Goal: Transaction & Acquisition: Purchase product/service

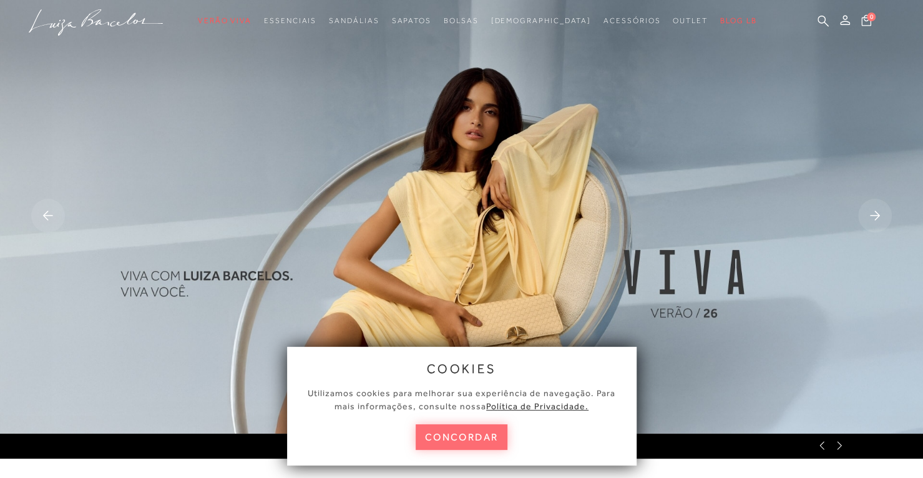
click at [438, 439] on button "concordar" at bounding box center [462, 437] width 92 height 26
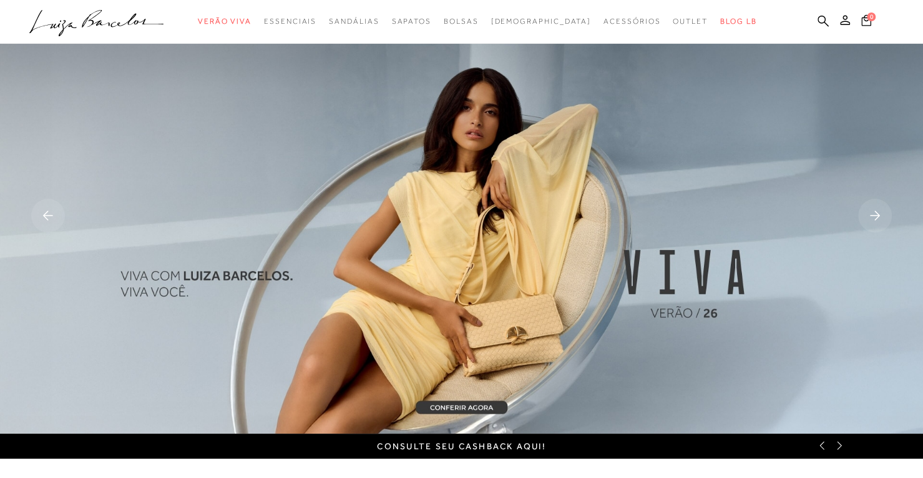
click at [817, 18] on ul ".a{fill-rule:evenodd;} Verão Viva Em alta Favoritos das Influenciadoras Apostas…" at bounding box center [452, 21] width 846 height 23
click at [823, 18] on icon at bounding box center [823, 21] width 11 height 12
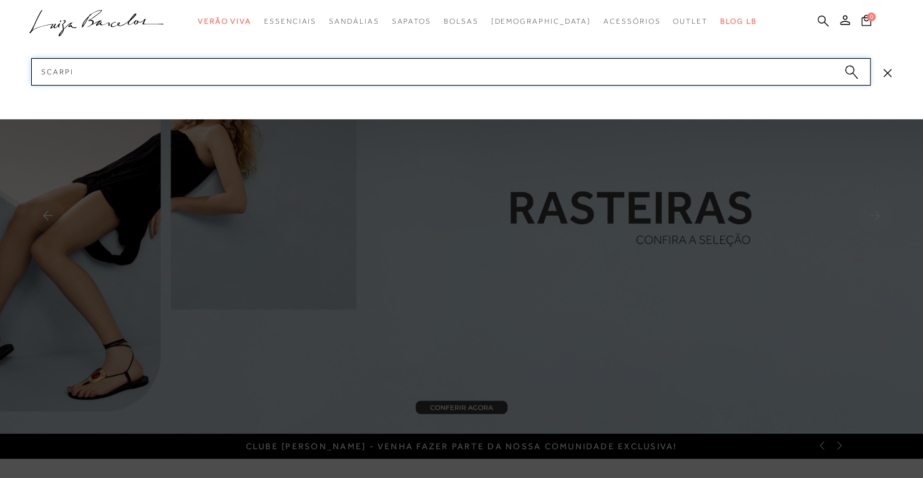
type input "scarpin"
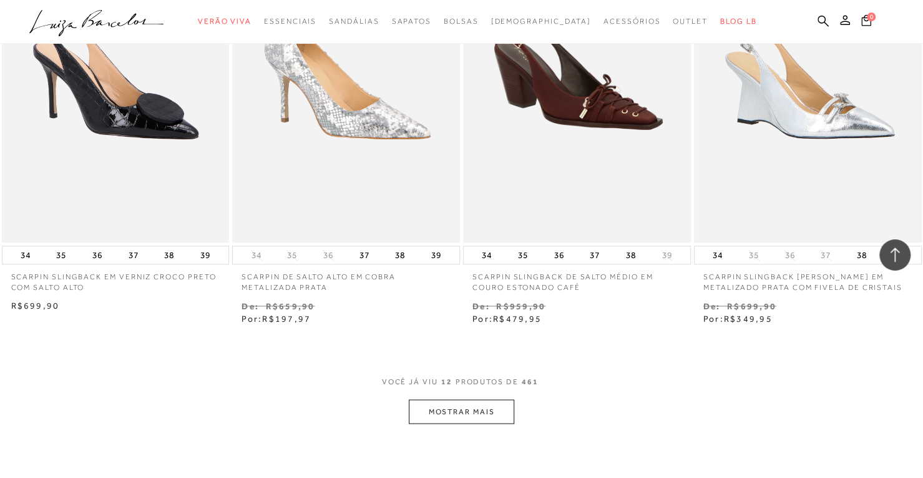
scroll to position [1188, 0]
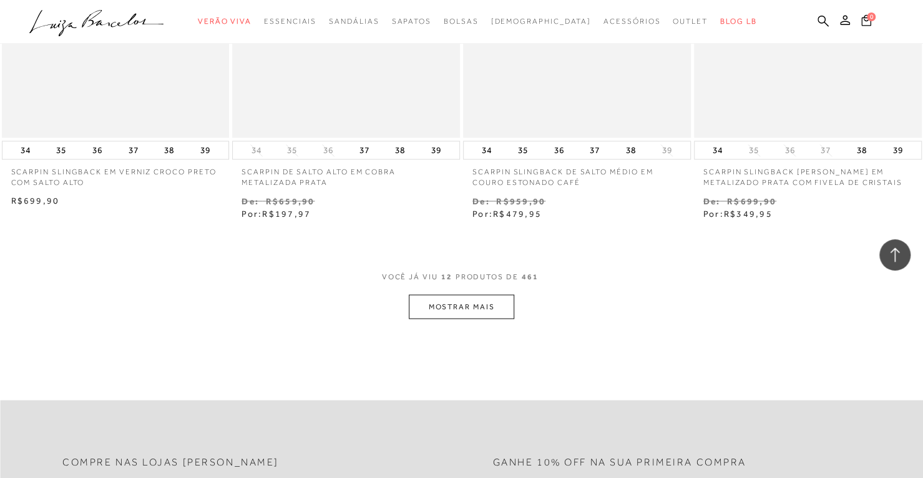
click at [433, 316] on button "MOSTRAR MAIS" at bounding box center [461, 306] width 105 height 24
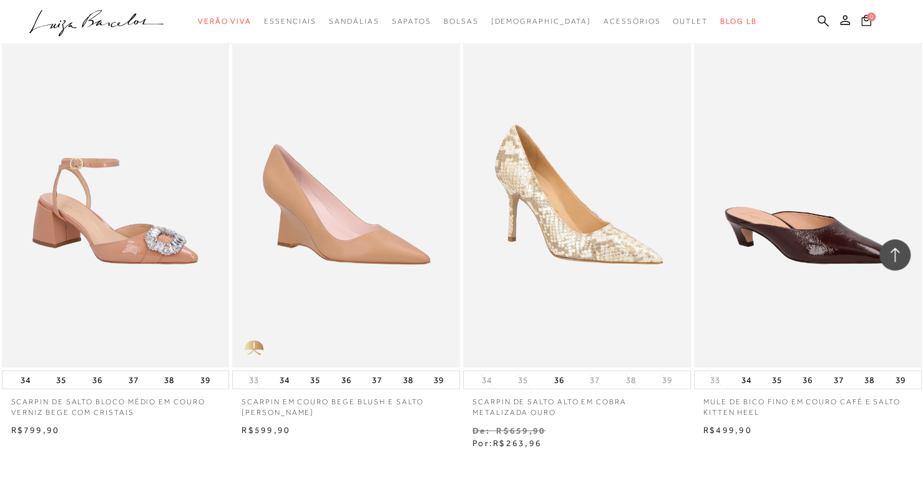
scroll to position [2501, 0]
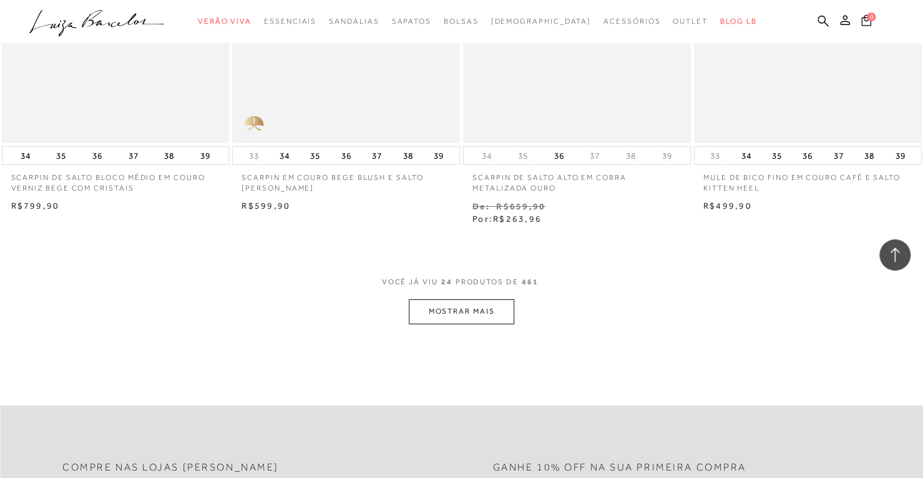
click at [455, 299] on button "MOSTRAR MAIS" at bounding box center [461, 311] width 105 height 24
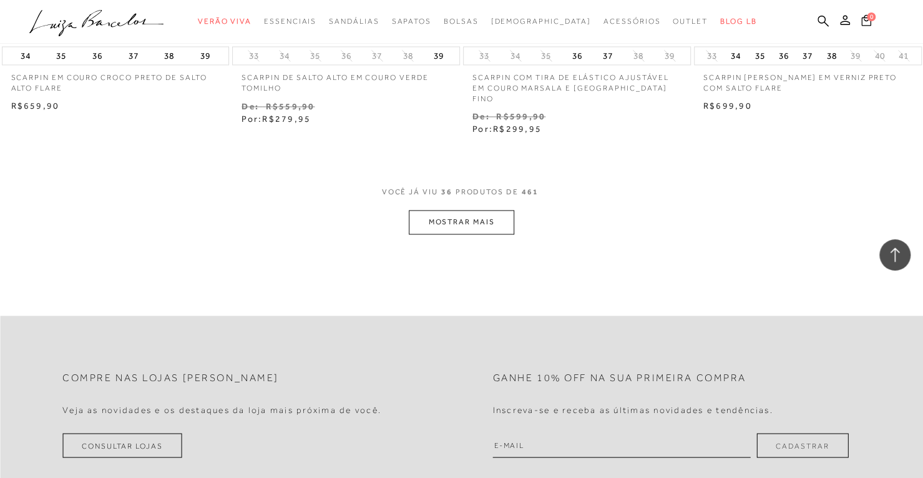
scroll to position [3913, 0]
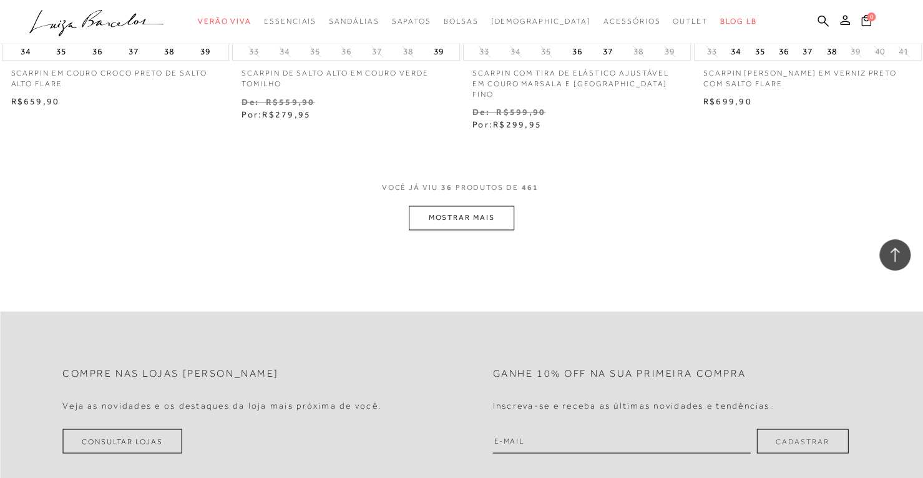
click at [475, 205] on button "MOSTRAR MAIS" at bounding box center [461, 217] width 105 height 24
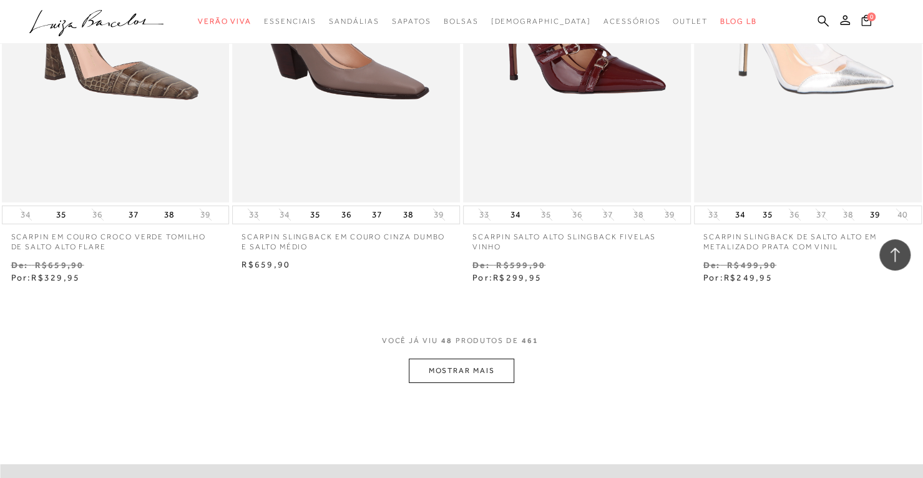
scroll to position [5067, 0]
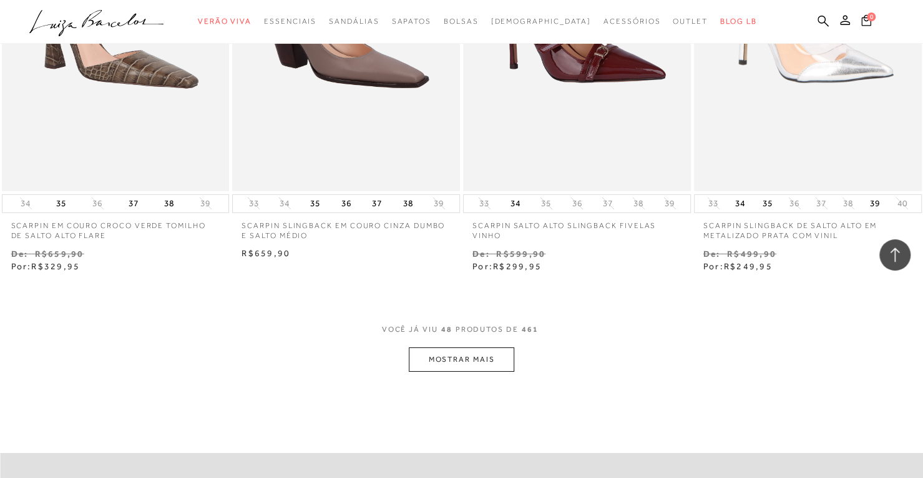
click at [476, 347] on button "MOSTRAR MAIS" at bounding box center [461, 359] width 105 height 24
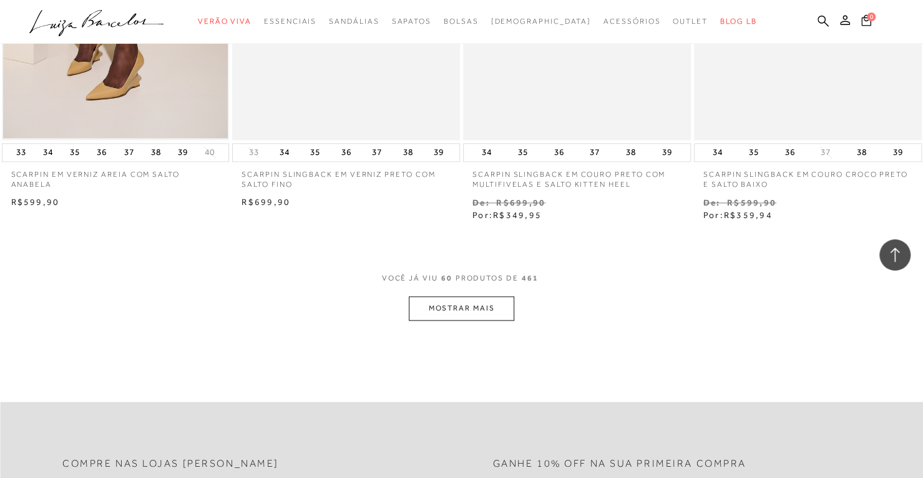
scroll to position [6419, 0]
